Goal: Task Accomplishment & Management: Manage account settings

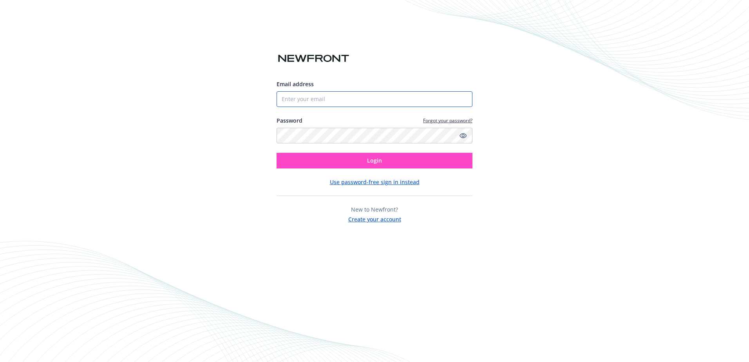
type input "[EMAIL_ADDRESS][DOMAIN_NAME]"
click at [380, 161] on span "Login" at bounding box center [374, 160] width 15 height 7
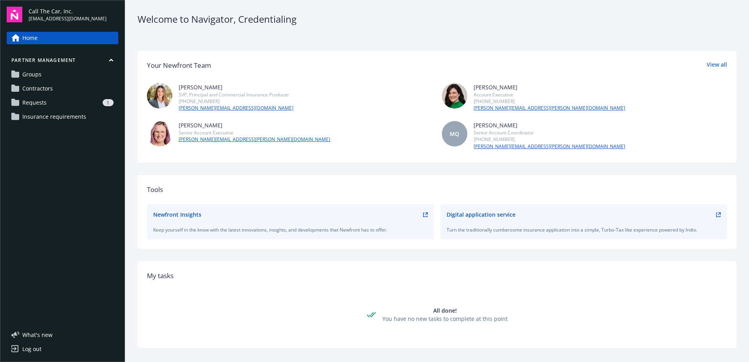
click at [29, 101] on span "Requests" at bounding box center [34, 102] width 24 height 13
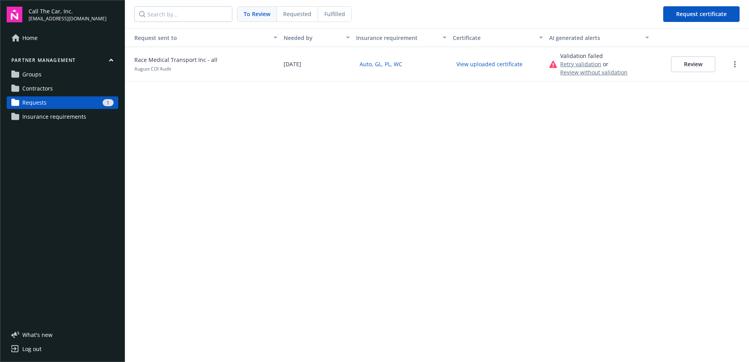
click at [253, 12] on span "To Review" at bounding box center [257, 14] width 27 height 8
click at [686, 62] on button "Review" at bounding box center [693, 64] width 44 height 16
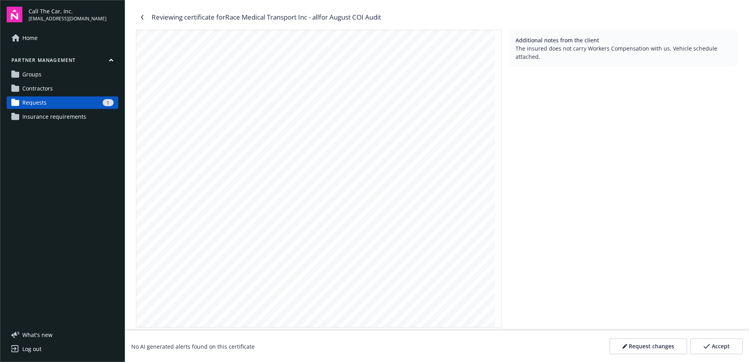
click at [468, 90] on div "EFFECTIVE DATE NAMED INSURED(S) POLICY NUMBER NAIC CODE CARRIER AGENCY The [PER…" at bounding box center [315, 262] width 359 height 464
click at [708, 343] on div "Accept" at bounding box center [716, 346] width 27 height 8
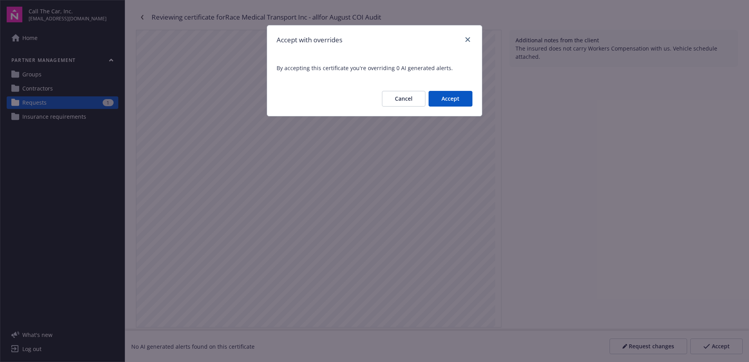
click at [534, 107] on div "Accept with overrides By accepting this certificate you're overriding 0 AI gene…" at bounding box center [374, 181] width 749 height 362
click at [450, 98] on button "Accept" at bounding box center [450, 99] width 44 height 16
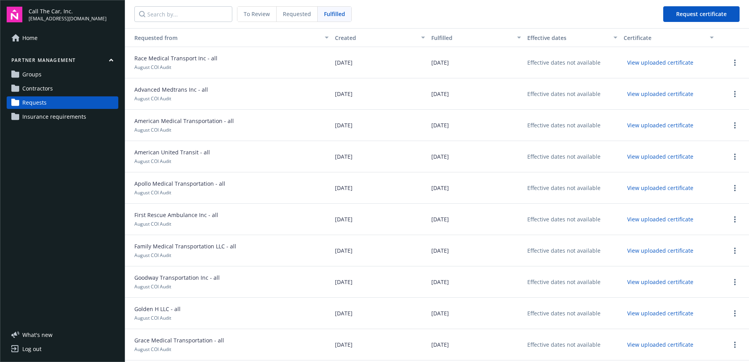
click at [251, 13] on span "To Review" at bounding box center [257, 14] width 26 height 8
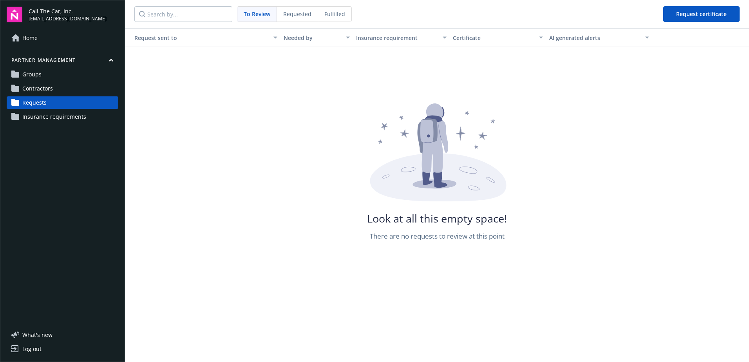
click at [289, 13] on span "Requested" at bounding box center [297, 14] width 28 height 8
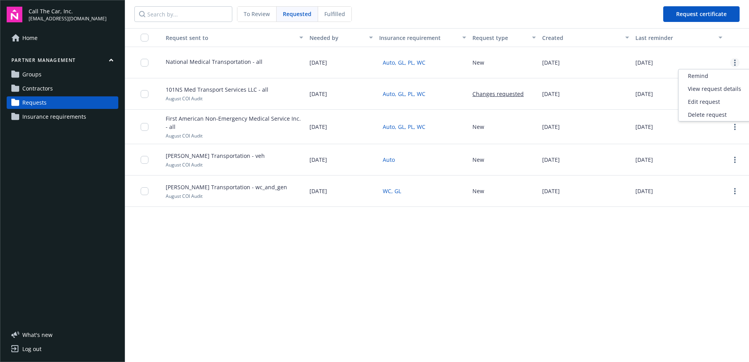
click at [736, 61] on link "more" at bounding box center [734, 62] width 9 height 9
click at [717, 113] on div "Delete request" at bounding box center [714, 114] width 72 height 13
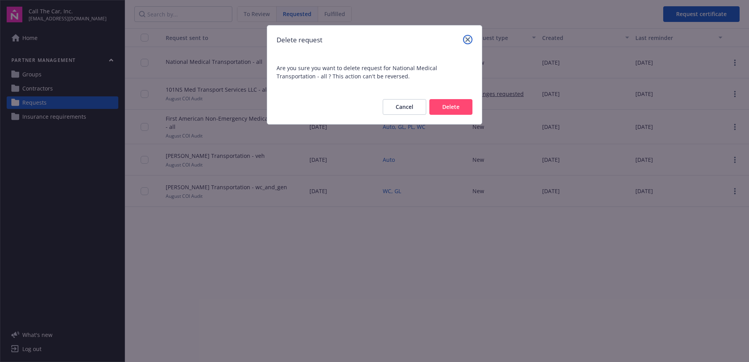
click at [468, 38] on icon "close" at bounding box center [467, 39] width 5 height 5
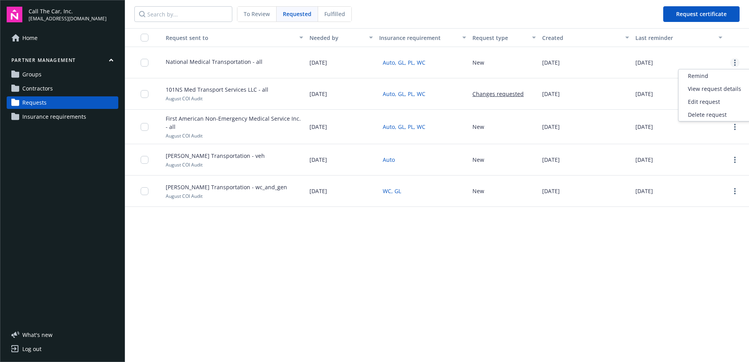
click at [732, 60] on link "more" at bounding box center [734, 62] width 9 height 9
click at [693, 113] on div "Delete request" at bounding box center [714, 114] width 72 height 13
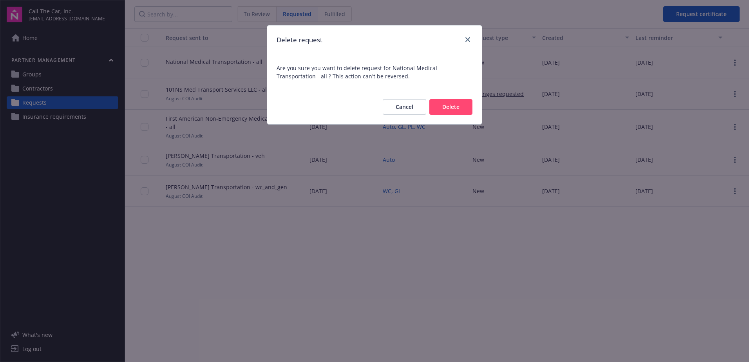
drag, startPoint x: 458, startPoint y: 106, endPoint x: 562, endPoint y: 106, distance: 104.2
click at [465, 106] on button "Delete" at bounding box center [450, 107] width 43 height 16
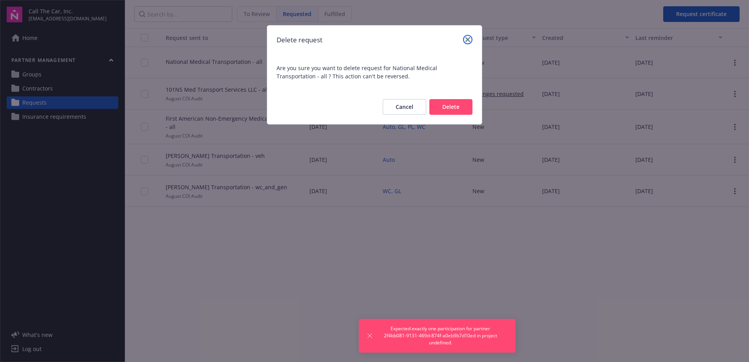
click at [469, 38] on icon "close" at bounding box center [467, 39] width 5 height 5
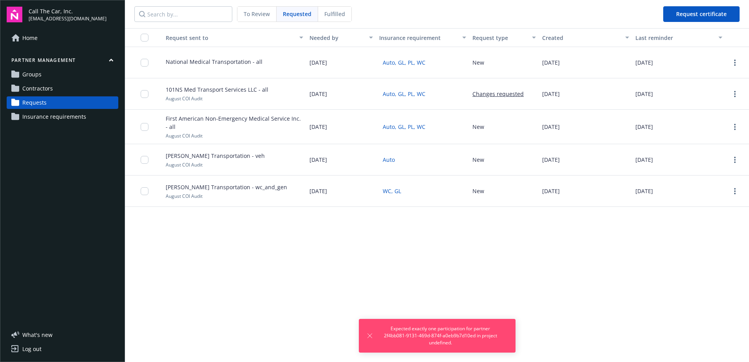
click at [332, 235] on div "Request sent to Needed by Insurance requirement Request type Created Last remin…" at bounding box center [437, 195] width 624 height 334
click at [736, 160] on link "more" at bounding box center [734, 159] width 9 height 9
click at [715, 209] on div "Delete request" at bounding box center [714, 211] width 72 height 13
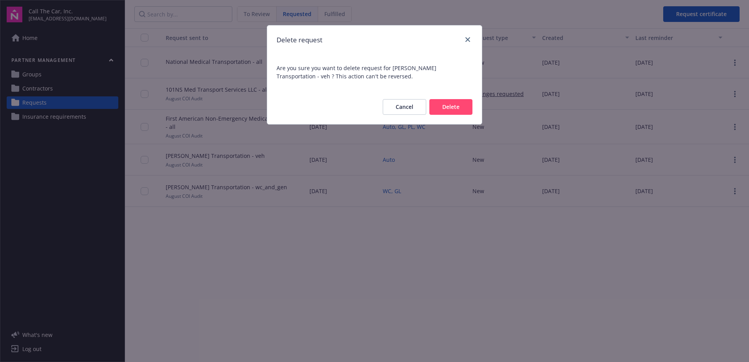
click at [443, 105] on button "Delete" at bounding box center [450, 107] width 43 height 16
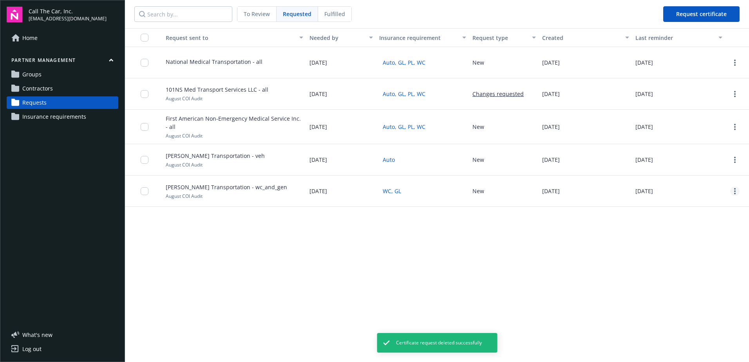
click at [736, 187] on link "more" at bounding box center [734, 190] width 9 height 9
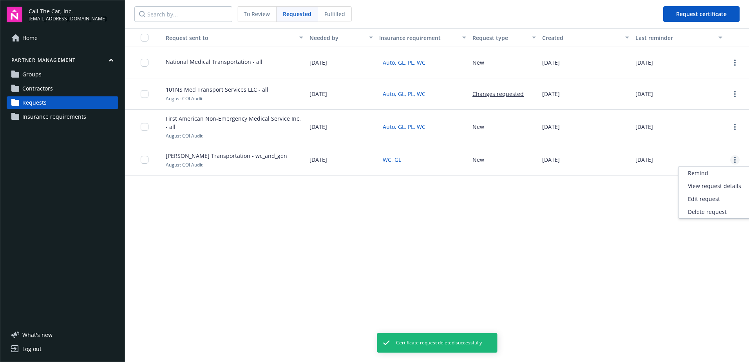
click at [734, 157] on icon "more" at bounding box center [735, 160] width 2 height 6
click at [705, 210] on div "Delete request" at bounding box center [714, 211] width 72 height 13
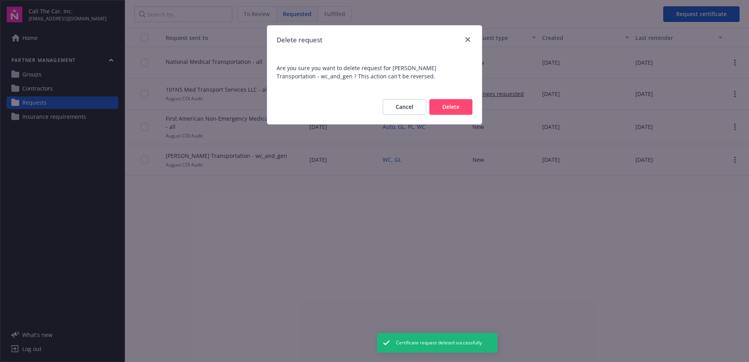
click at [449, 105] on button "Delete" at bounding box center [450, 107] width 43 height 16
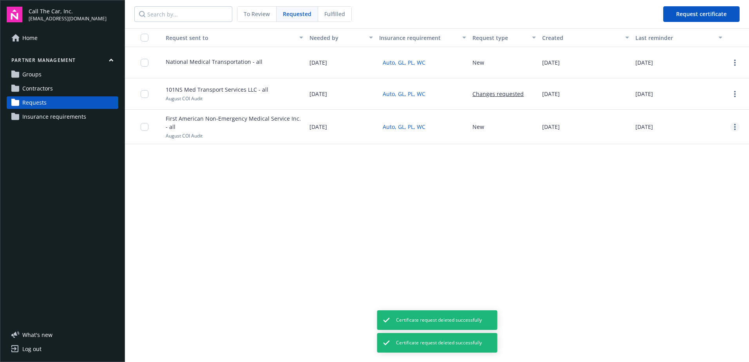
click at [736, 123] on link "more" at bounding box center [734, 126] width 9 height 9
click at [706, 180] on div "Delete request" at bounding box center [714, 178] width 72 height 13
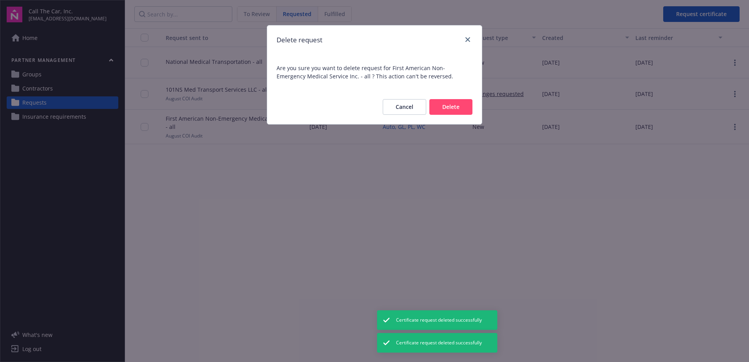
click at [445, 107] on button "Delete" at bounding box center [450, 107] width 43 height 16
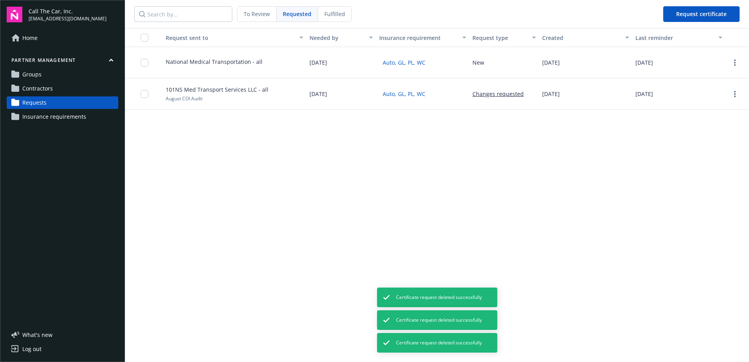
click at [731, 58] on button "button" at bounding box center [734, 62] width 9 height 9
click at [712, 114] on div "Delete request" at bounding box center [714, 114] width 72 height 13
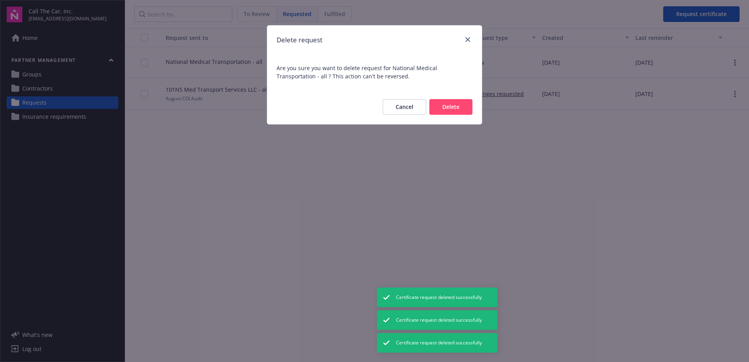
click at [443, 103] on button "Delete" at bounding box center [450, 107] width 43 height 16
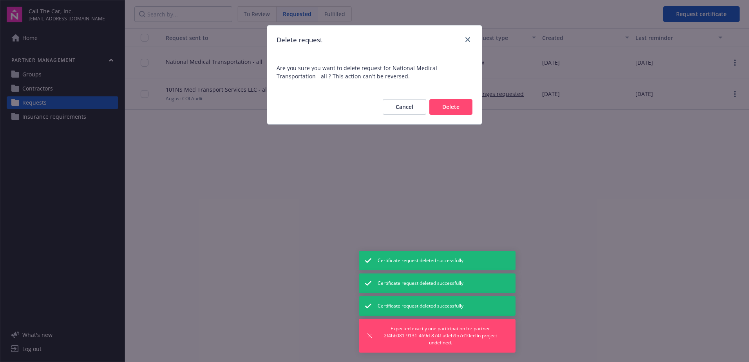
click at [577, 179] on div "Delete request Are you sure you want to delete request for National Medical Tra…" at bounding box center [374, 181] width 749 height 362
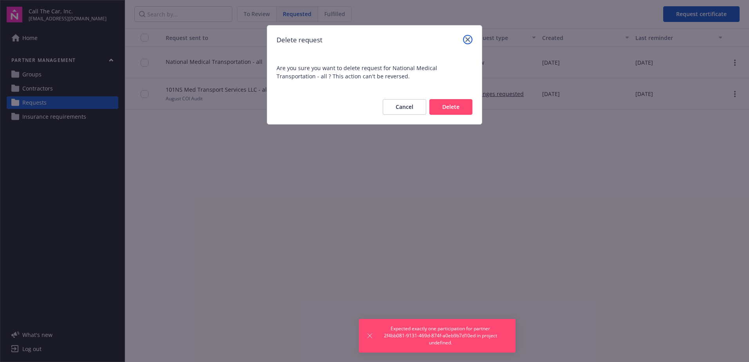
click at [469, 40] on icon "close" at bounding box center [467, 39] width 5 height 5
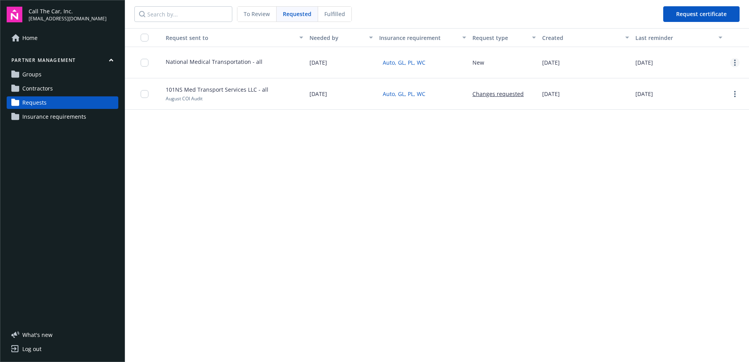
click at [734, 63] on icon "more" at bounding box center [735, 63] width 2 height 6
click at [706, 113] on div "Delete request" at bounding box center [714, 114] width 72 height 13
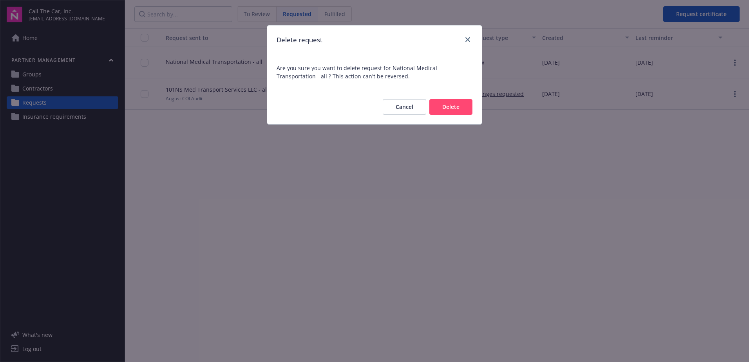
click at [455, 107] on button "Delete" at bounding box center [450, 107] width 43 height 16
click at [466, 37] on icon "close" at bounding box center [467, 39] width 5 height 5
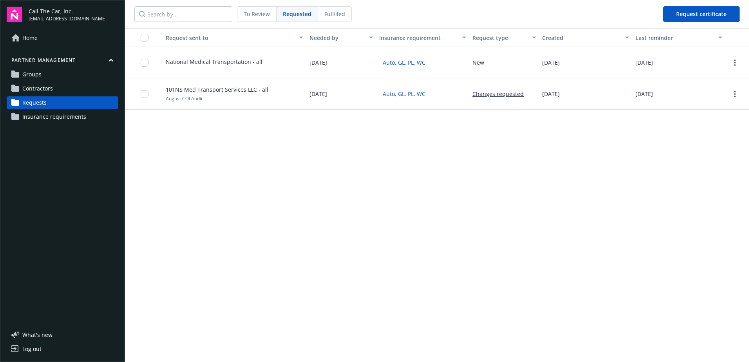
click at [25, 75] on span "Groups" at bounding box center [31, 74] width 19 height 13
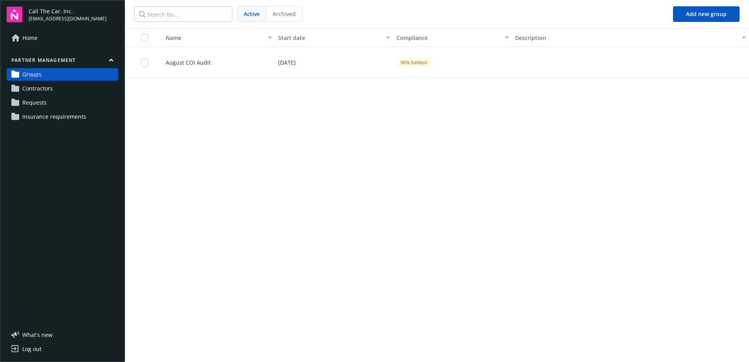
click at [176, 60] on span "August COI Audit" at bounding box center [184, 62] width 51 height 8
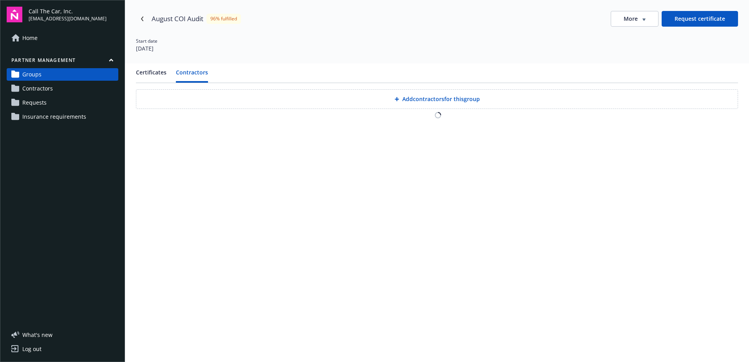
click at [197, 72] on button "Contractors" at bounding box center [192, 75] width 32 height 14
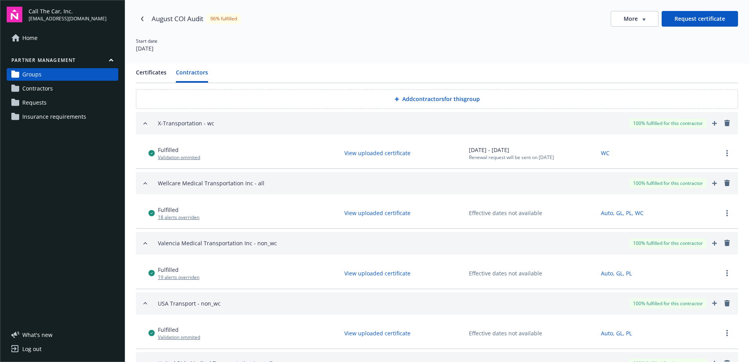
click at [150, 72] on button "Certificates" at bounding box center [151, 75] width 31 height 14
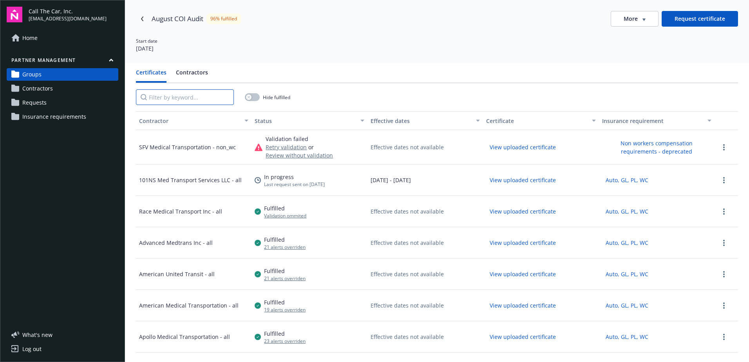
click at [189, 98] on input "Filter by keyword..." at bounding box center [185, 97] width 98 height 16
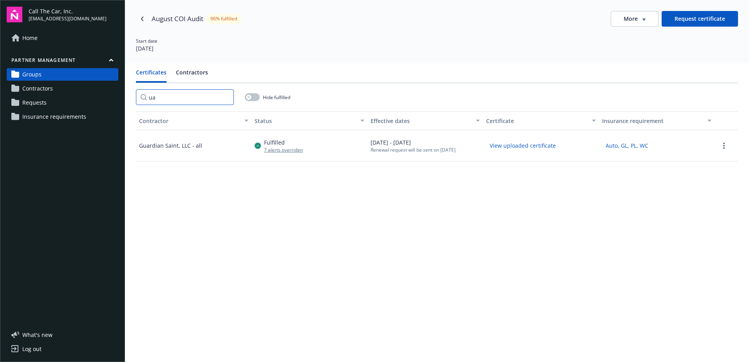
type input "u"
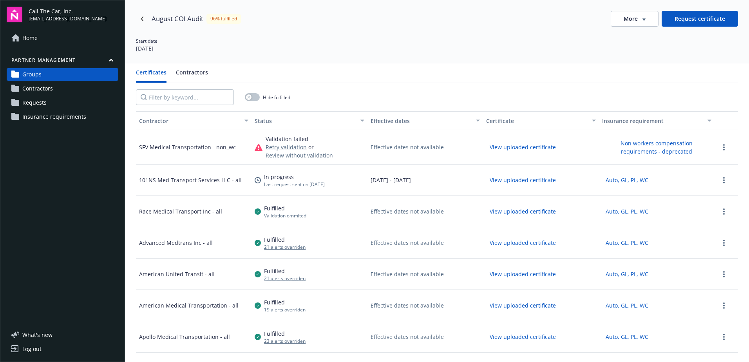
click at [53, 101] on link "Requests" at bounding box center [63, 102] width 112 height 13
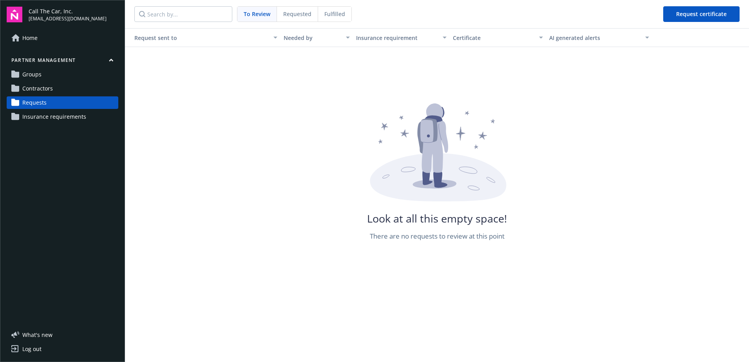
click at [254, 14] on span "To Review" at bounding box center [257, 14] width 27 height 8
click at [296, 13] on span "Requested" at bounding box center [297, 14] width 28 height 8
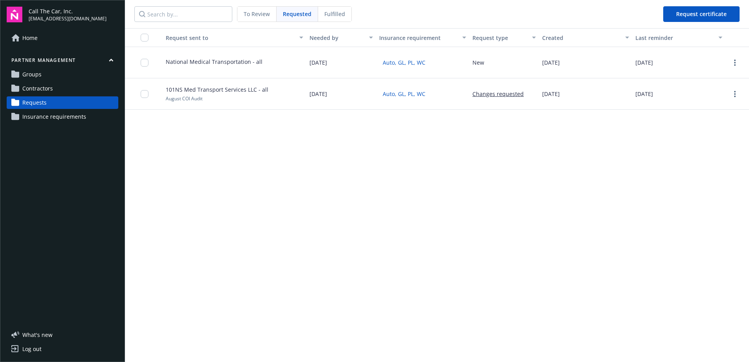
click at [327, 13] on span "Fulfilled" at bounding box center [334, 14] width 21 height 8
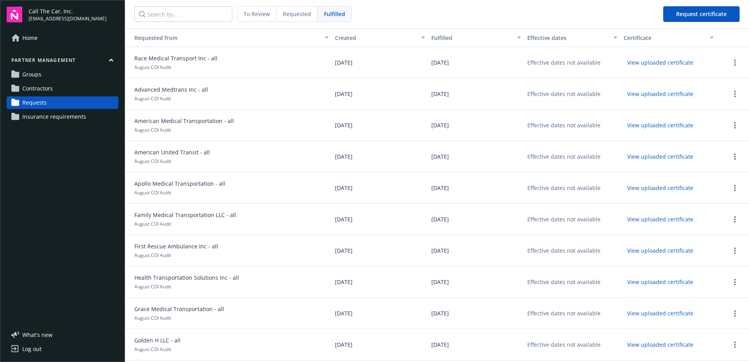
click at [295, 11] on span "Requested" at bounding box center [297, 14] width 28 height 8
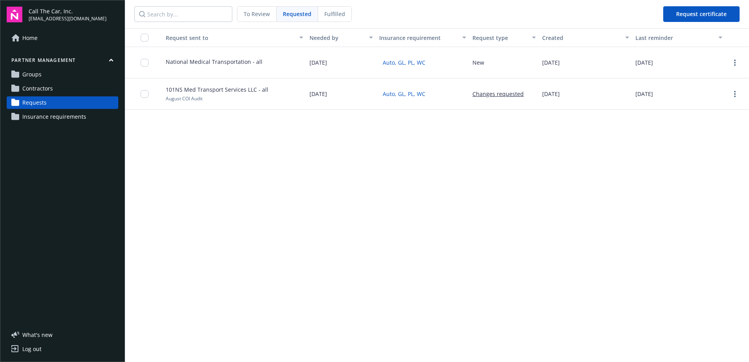
click at [257, 8] on div "To Review" at bounding box center [256, 14] width 39 height 15
